Goal: Navigation & Orientation: Find specific page/section

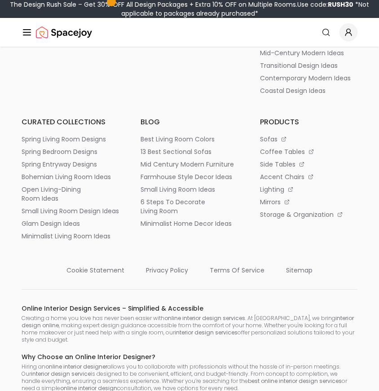
scroll to position [4991, 0]
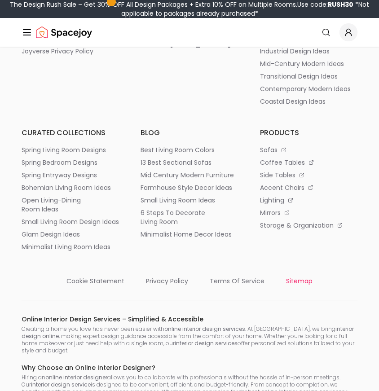
click at [297, 279] on p "sitemap" at bounding box center [299, 280] width 26 height 9
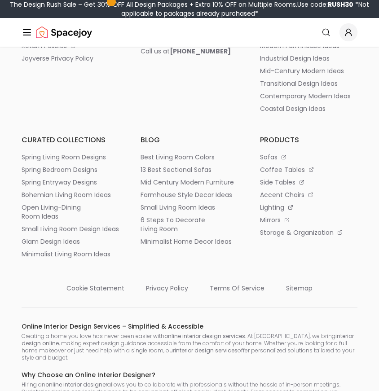
scroll to position [4983, 0]
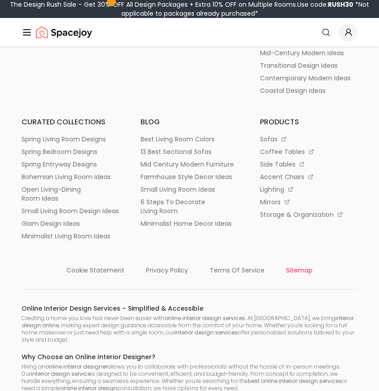
click at [300, 275] on p "sitemap" at bounding box center [299, 270] width 26 height 9
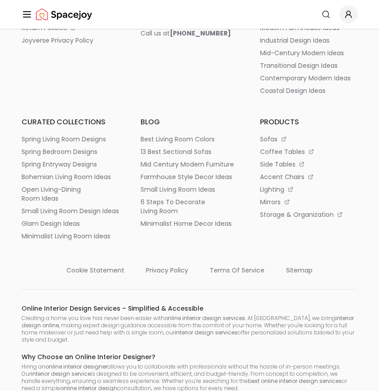
scroll to position [4983, 0]
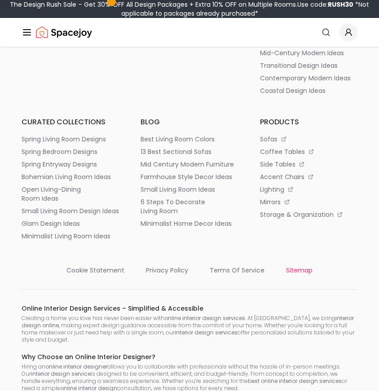
click at [303, 275] on p "sitemap" at bounding box center [299, 270] width 26 height 9
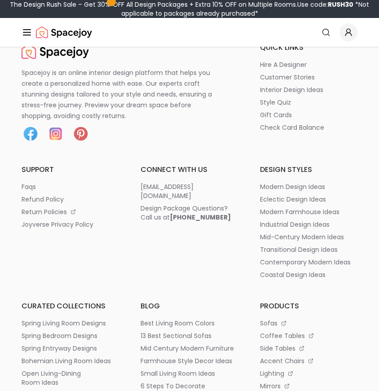
scroll to position [4807, 0]
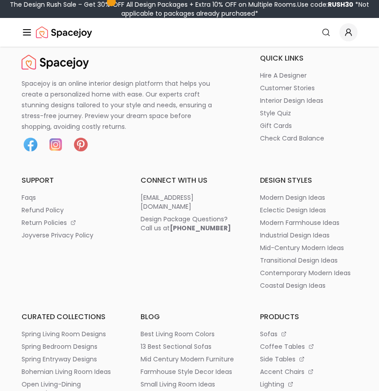
click at [178, 281] on div "Spacejoy is an online interior design platform that helps you create a personal…" at bounding box center [190, 244] width 336 height 382
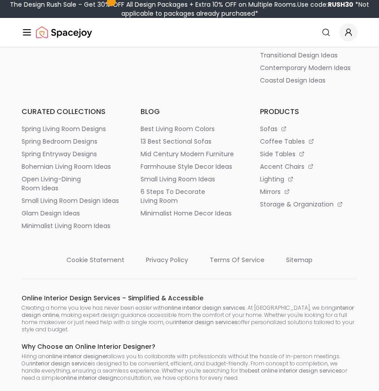
scroll to position [5019, 0]
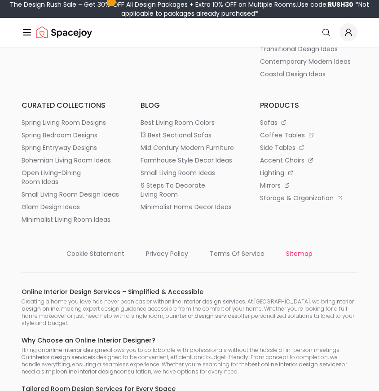
click at [300, 251] on p "sitemap" at bounding box center [299, 253] width 26 height 9
